Goal: Task Accomplishment & Management: Use online tool/utility

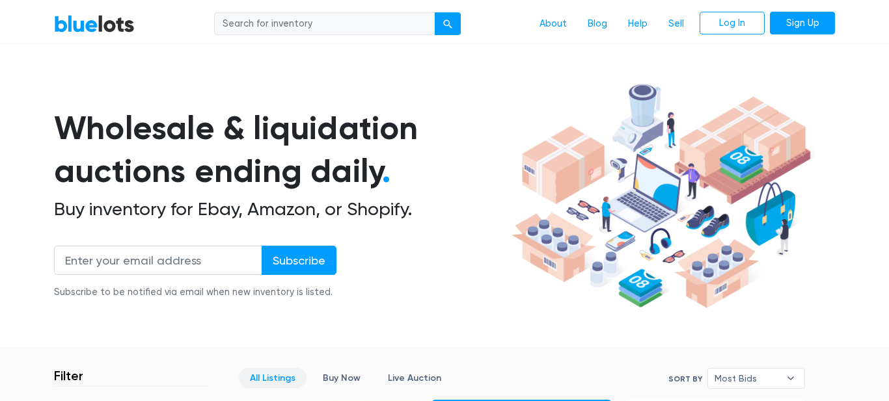
scroll to position [36, 0]
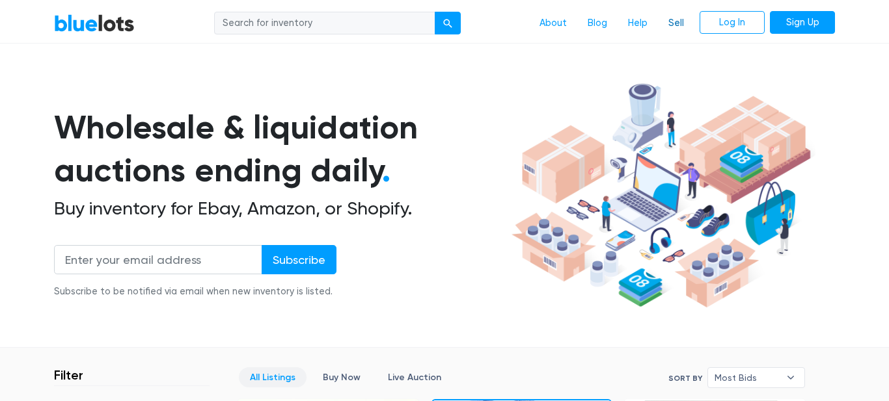
click at [675, 24] on link "Sell" at bounding box center [676, 23] width 36 height 25
click at [675, 28] on link "Sell" at bounding box center [676, 23] width 36 height 25
